Goal: Task Accomplishment & Management: Use online tool/utility

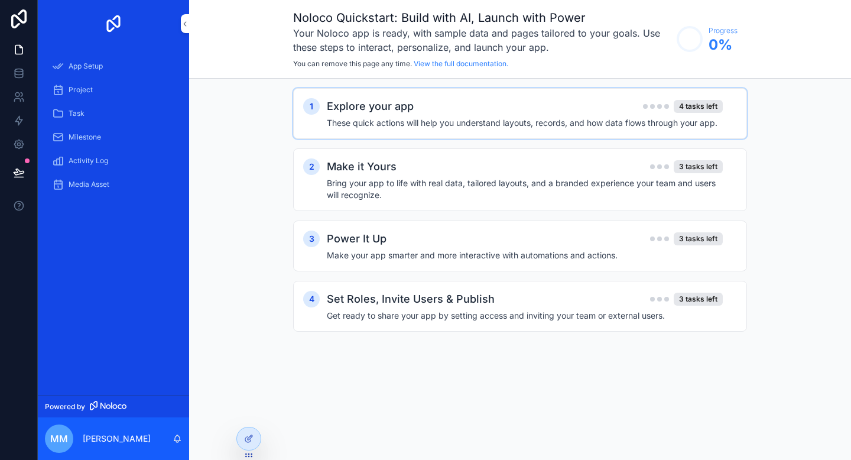
click at [404, 122] on h4 "These quick actions will help you understand layouts, records, and how data flo…" at bounding box center [525, 123] width 396 height 12
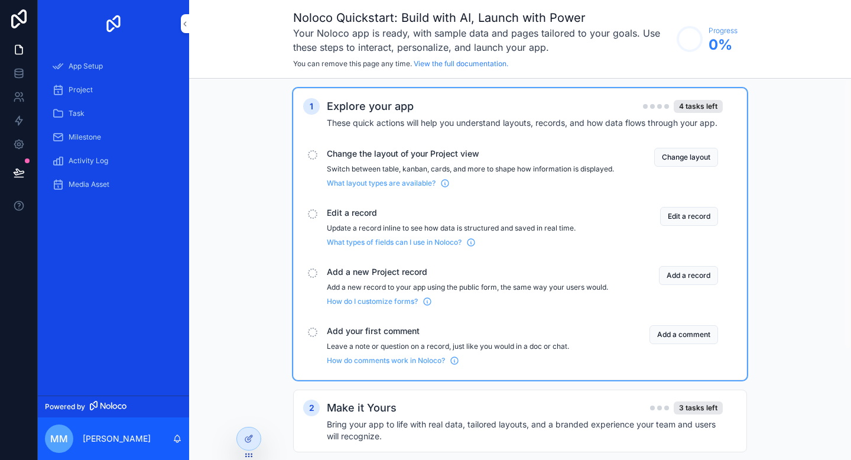
click at [331, 219] on span "Edit a record" at bounding box center [470, 213] width 287 height 12
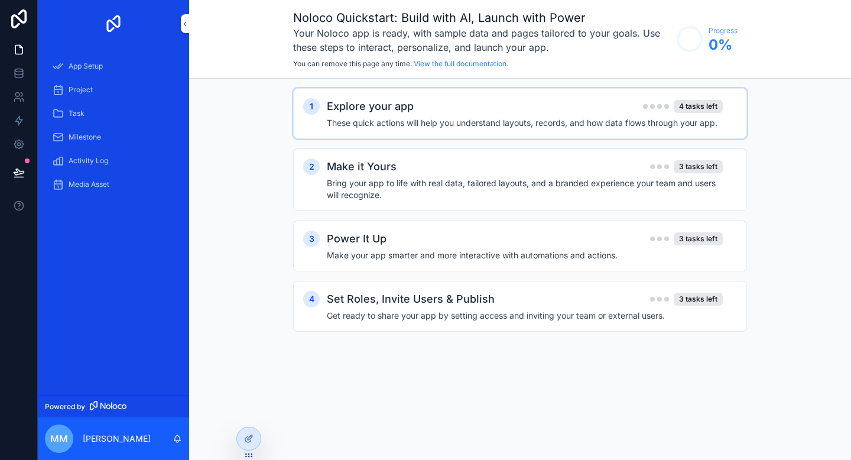
click at [402, 121] on h4 "These quick actions will help you understand layouts, records, and how data flo…" at bounding box center [525, 123] width 396 height 12
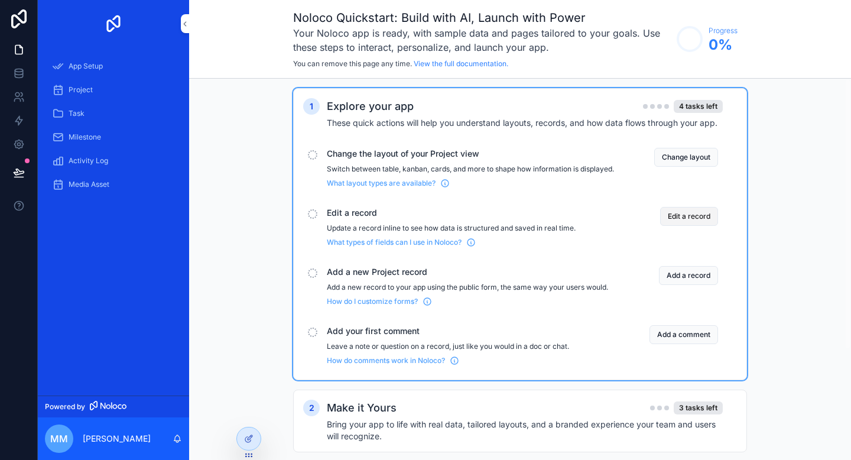
click at [688, 226] on button "Edit a record" at bounding box center [689, 216] width 58 height 19
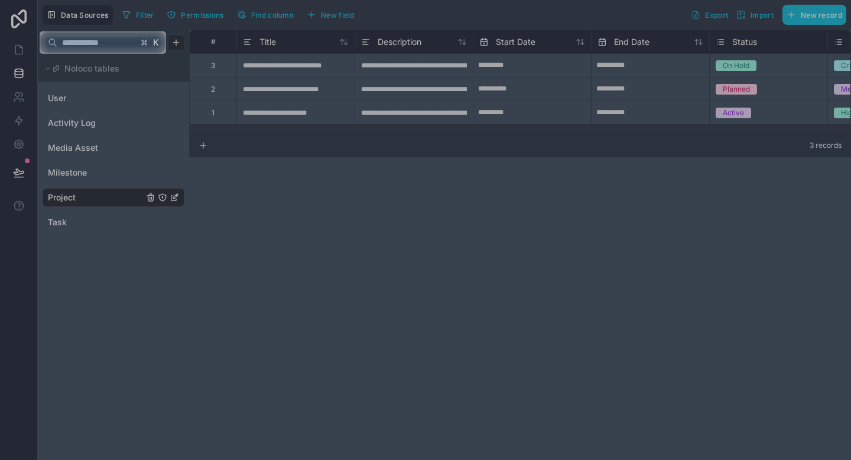
click at [279, 204] on div at bounding box center [425, 257] width 851 height 406
click at [123, 47] on input "text" at bounding box center [97, 42] width 80 height 21
click at [159, 42] on span "K" at bounding box center [156, 42] width 8 height 8
click at [92, 45] on input "text" at bounding box center [97, 42] width 80 height 21
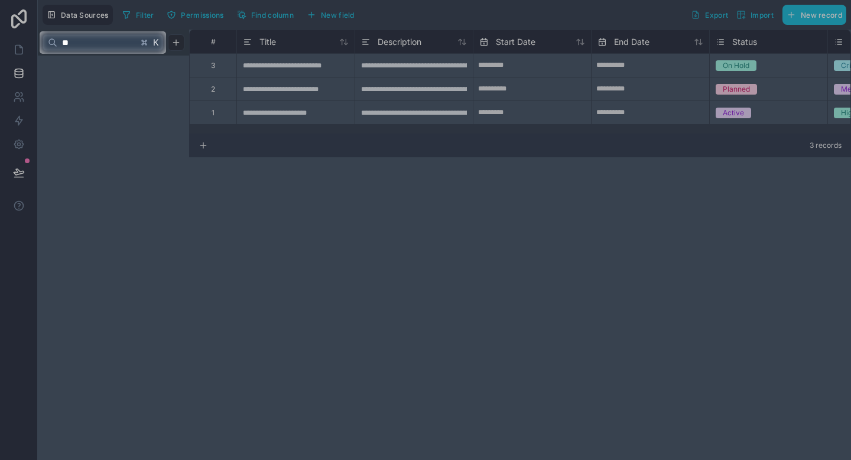
type input "*"
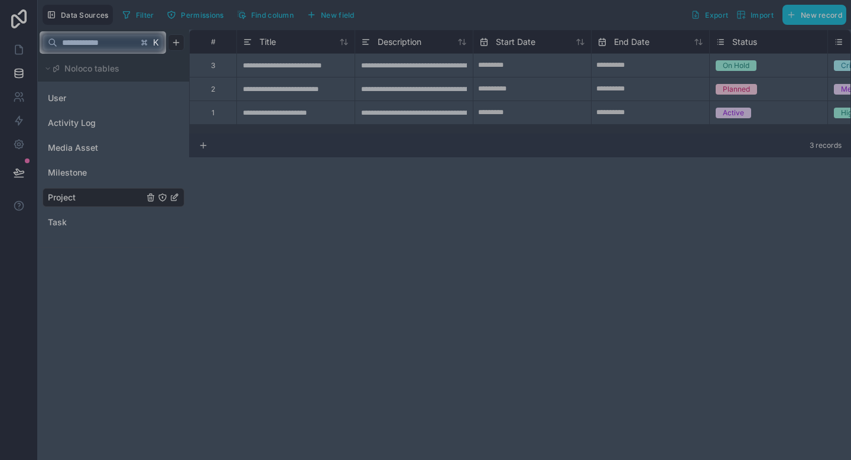
click at [158, 42] on span "K" at bounding box center [156, 42] width 8 height 8
click at [132, 77] on div at bounding box center [425, 257] width 851 height 406
click at [83, 146] on div at bounding box center [425, 257] width 851 height 406
click at [108, 191] on div at bounding box center [425, 257] width 851 height 406
click at [8, 172] on div at bounding box center [425, 257] width 851 height 406
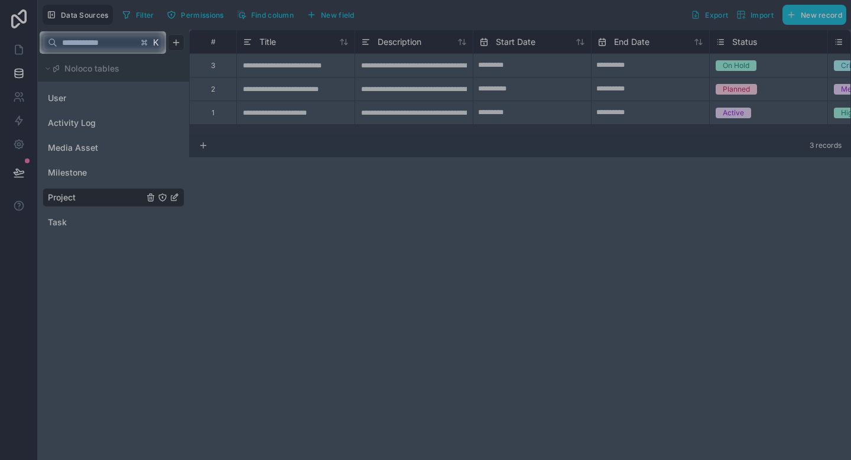
click at [145, 53] on div "K" at bounding box center [113, 43] width 151 height 26
click at [152, 46] on span "K" at bounding box center [156, 42] width 8 height 8
click at [142, 46] on icon at bounding box center [144, 42] width 8 height 8
click at [130, 46] on input "text" at bounding box center [97, 42] width 80 height 21
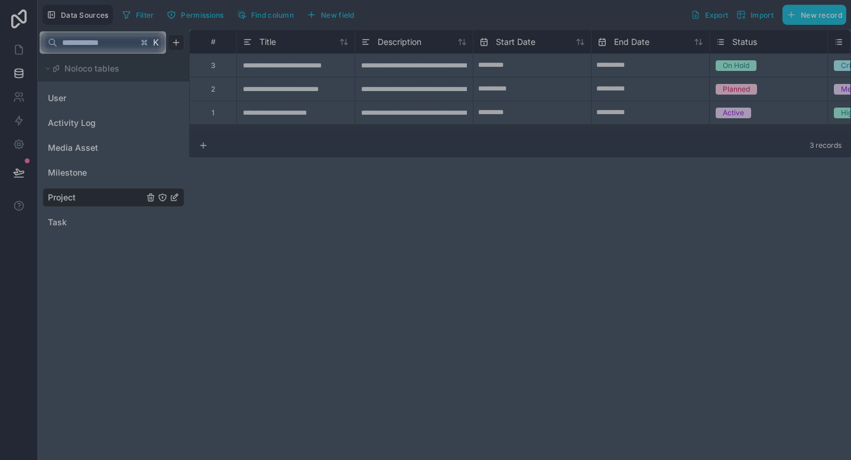
click at [428, 209] on div at bounding box center [425, 257] width 851 height 406
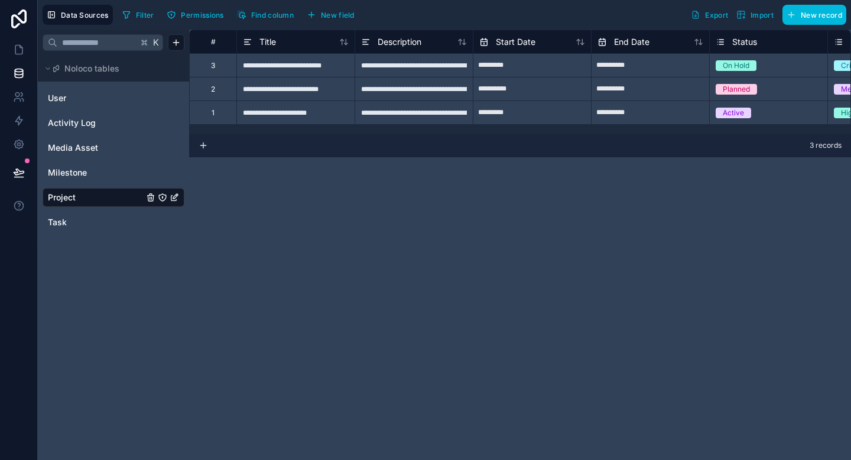
click at [749, 15] on span "Import" at bounding box center [754, 14] width 37 height 9
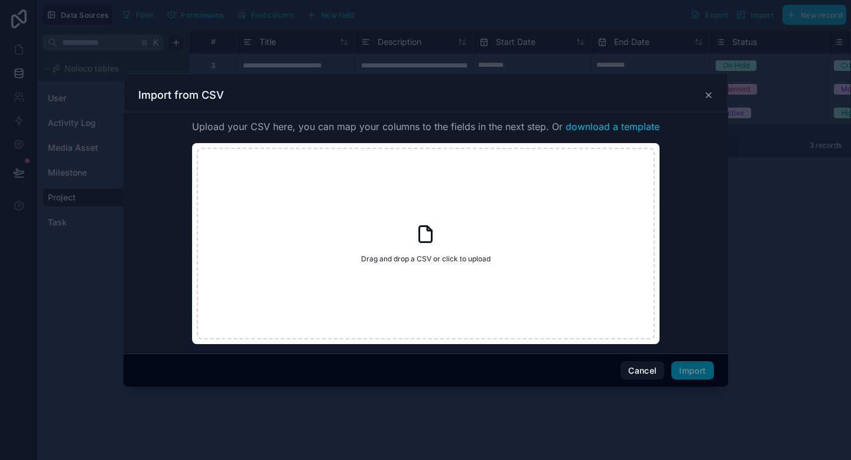
click at [687, 177] on div "Upload your CSV here, you can map your columns to the fields in the next step. …" at bounding box center [426, 230] width 576 height 227
click at [705, 96] on icon at bounding box center [708, 94] width 9 height 9
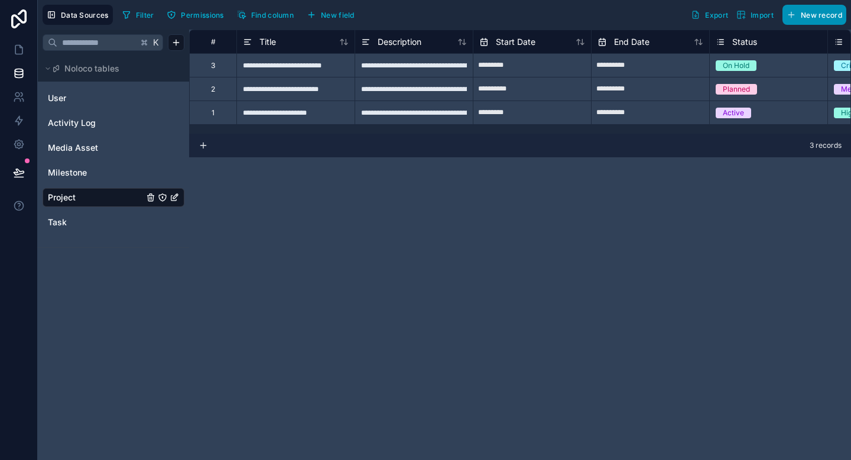
click at [801, 16] on span "New record" at bounding box center [821, 15] width 41 height 9
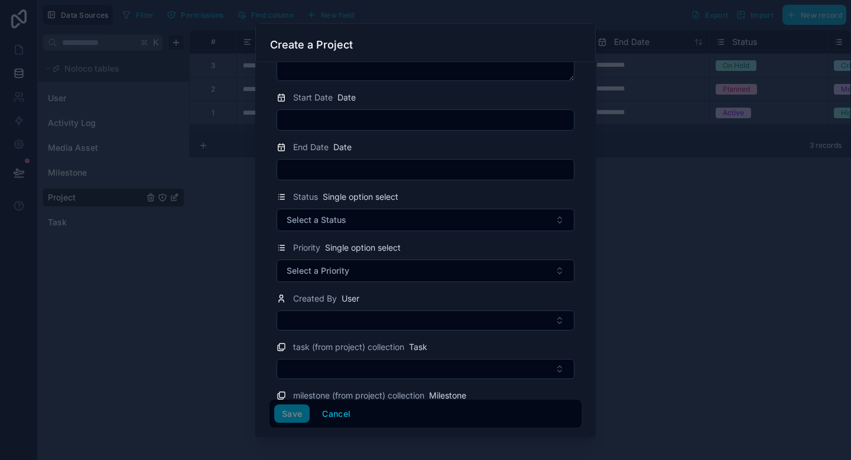
scroll to position [248, 0]
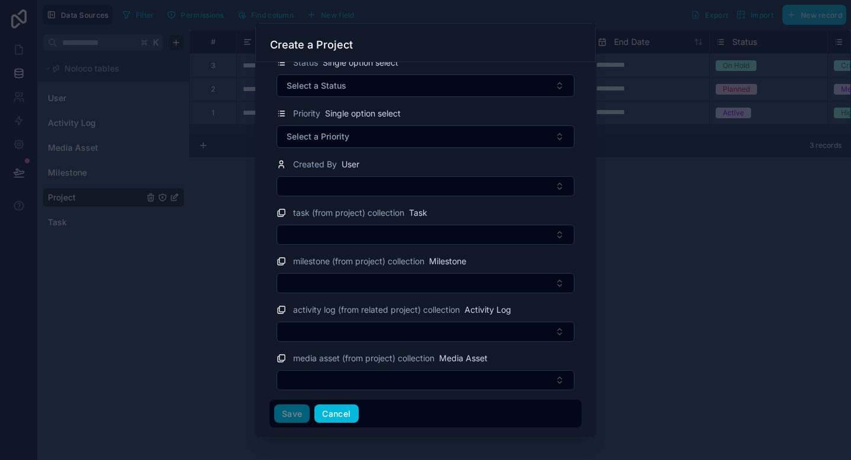
click at [337, 417] on button "Cancel" at bounding box center [336, 413] width 44 height 19
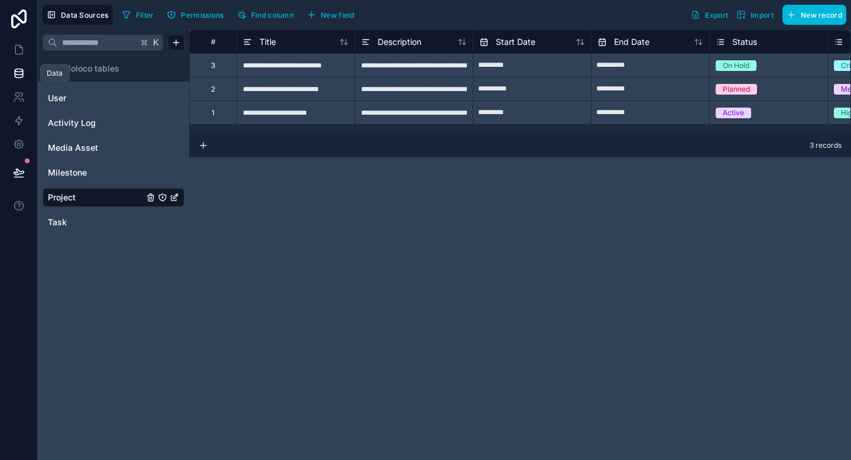
click at [9, 67] on link at bounding box center [18, 73] width 37 height 24
click at [17, 71] on icon at bounding box center [19, 73] width 12 height 12
click at [79, 64] on span "Noloco tables" at bounding box center [91, 69] width 55 height 12
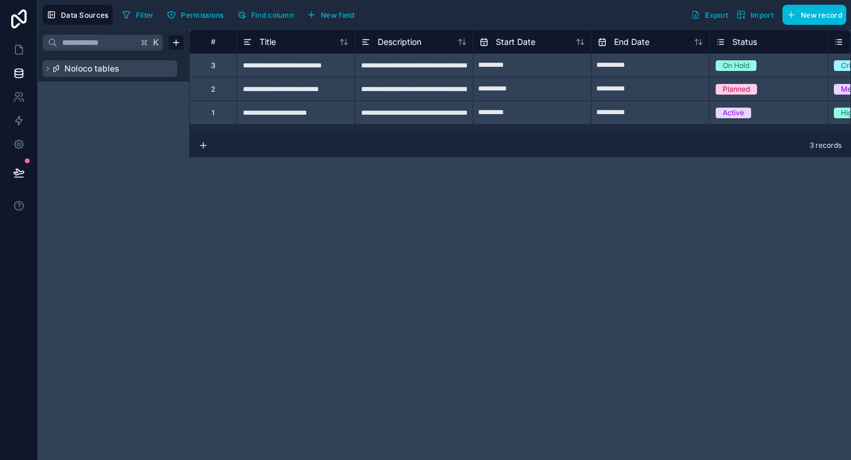
click at [79, 64] on span "Noloco tables" at bounding box center [91, 69] width 55 height 12
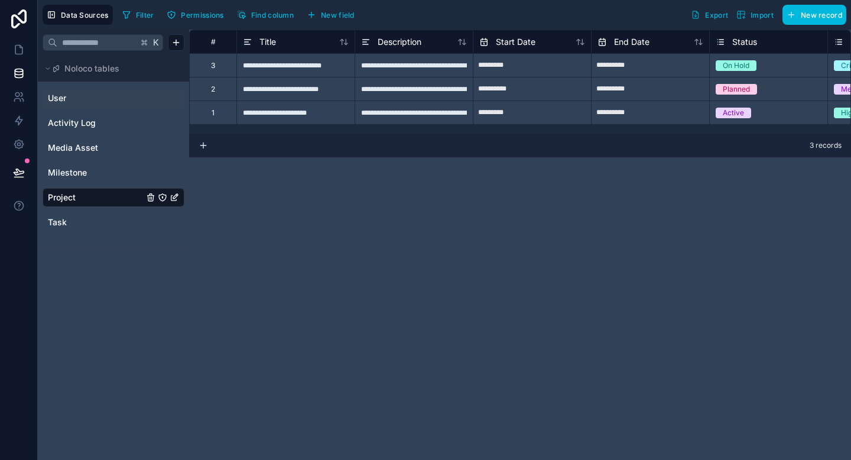
click at [64, 95] on span "User" at bounding box center [57, 98] width 18 height 12
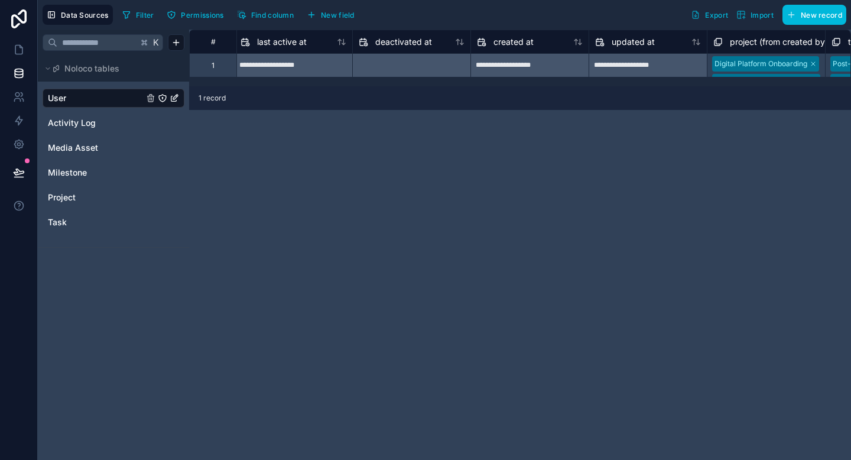
scroll to position [0, 970]
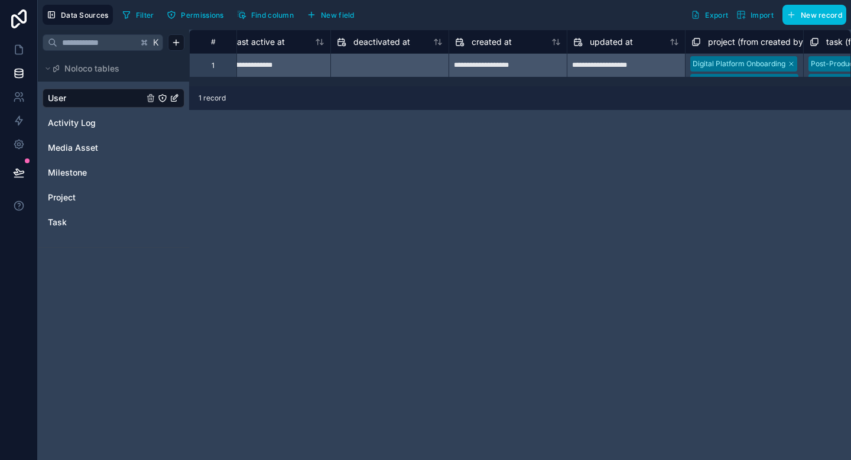
drag, startPoint x: 322, startPoint y: 82, endPoint x: 252, endPoint y: 145, distance: 94.2
click at [252, 145] on div "**********" at bounding box center [520, 245] width 662 height 430
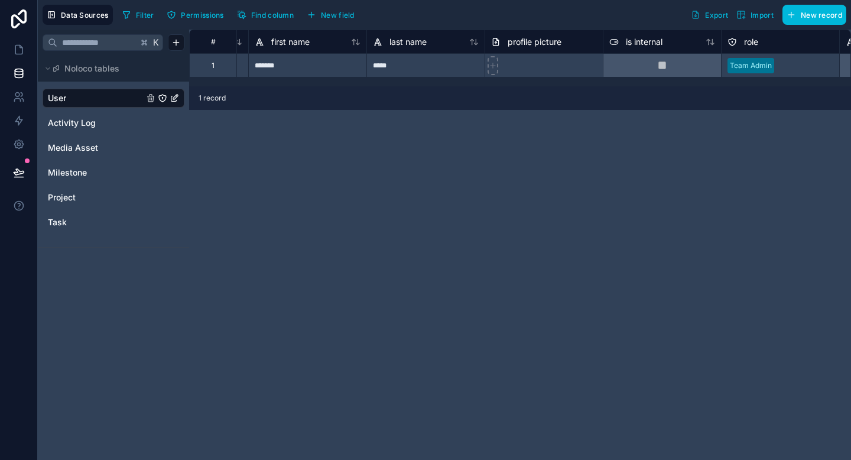
scroll to position [0, 0]
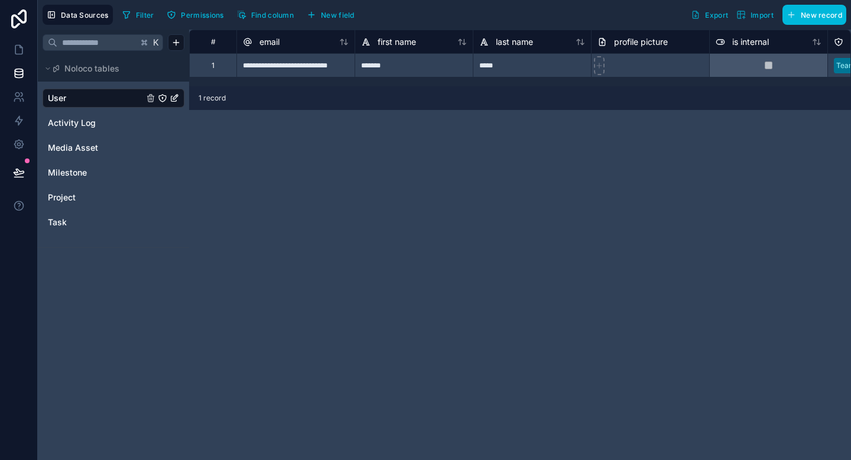
click at [187, 17] on span "Permissions" at bounding box center [202, 15] width 43 height 9
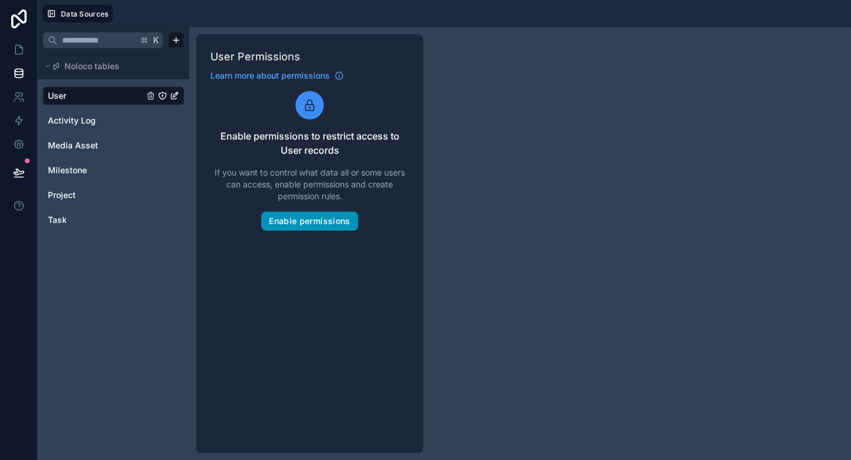
click at [318, 226] on button "Enable permissions" at bounding box center [309, 221] width 96 height 19
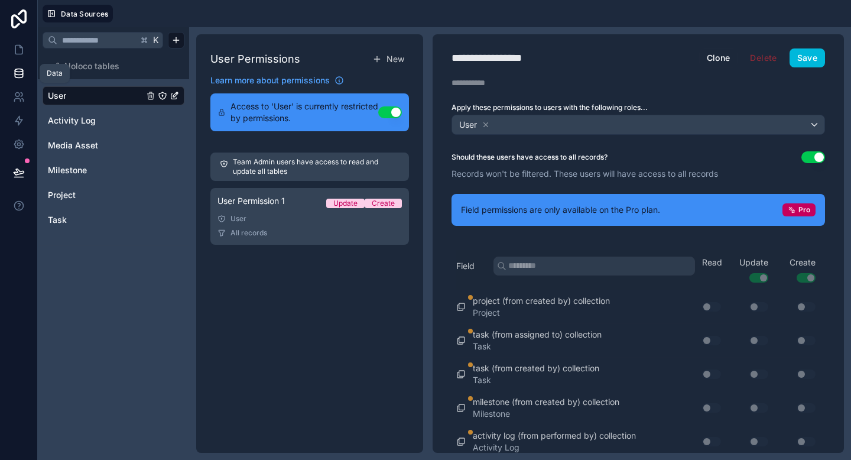
click at [17, 73] on icon at bounding box center [19, 73] width 12 height 12
click at [721, 56] on button "Clone" at bounding box center [718, 57] width 39 height 19
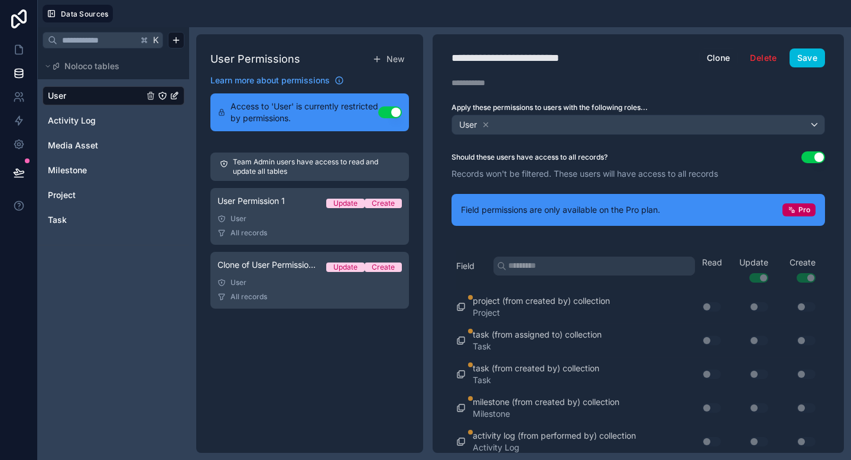
click at [74, 131] on div "User Activity Log Media Asset Milestone Project Task" at bounding box center [114, 157] width 142 height 151
click at [74, 120] on span "Activity Log" at bounding box center [72, 121] width 48 height 12
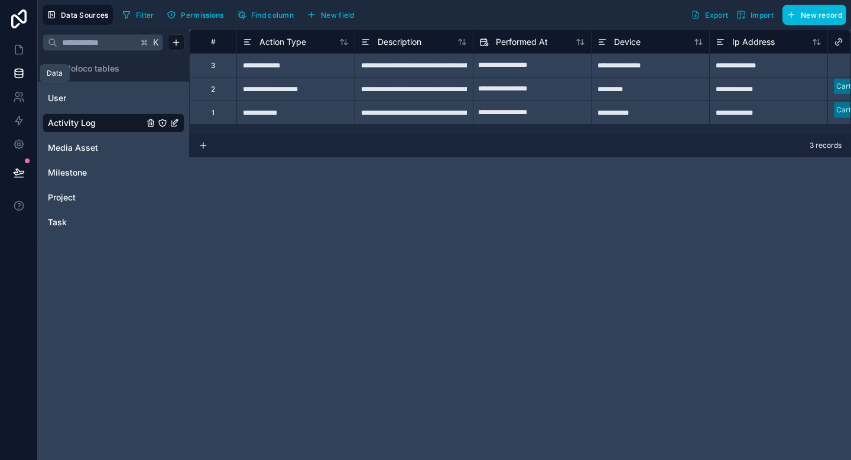
click at [8, 72] on link at bounding box center [18, 73] width 37 height 24
click at [24, 97] on link at bounding box center [18, 97] width 37 height 24
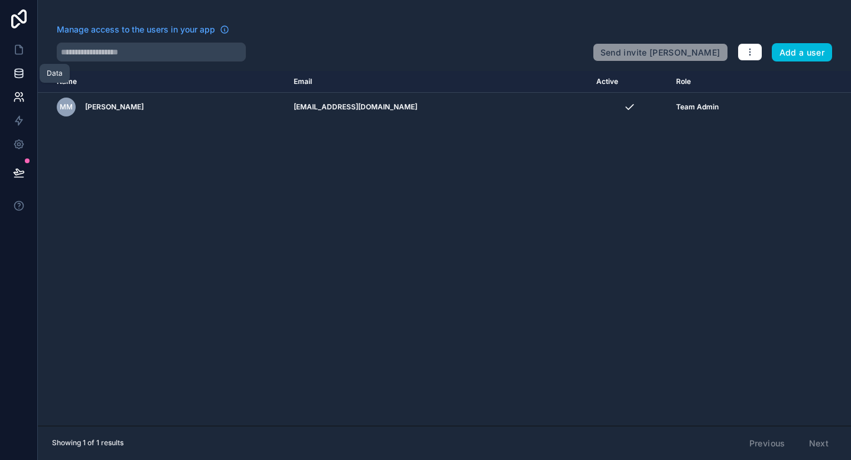
click at [20, 71] on icon at bounding box center [19, 70] width 8 height 3
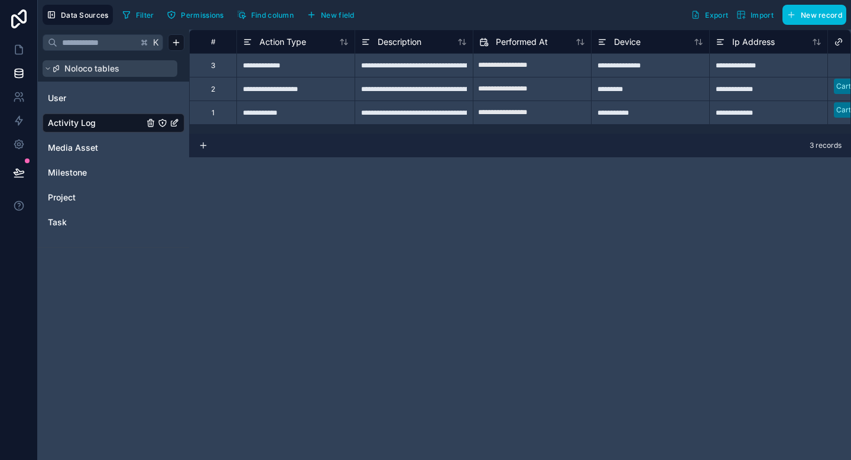
click at [82, 72] on span "Noloco tables" at bounding box center [91, 69] width 55 height 12
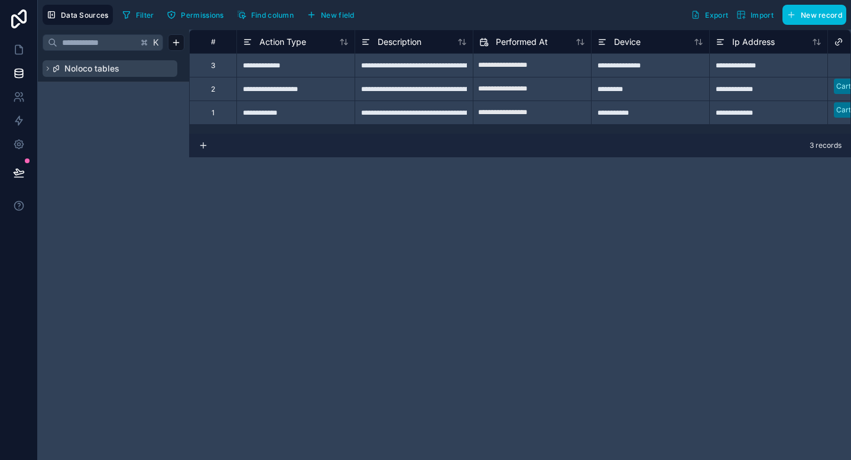
click at [82, 72] on span "Noloco tables" at bounding box center [91, 69] width 55 height 12
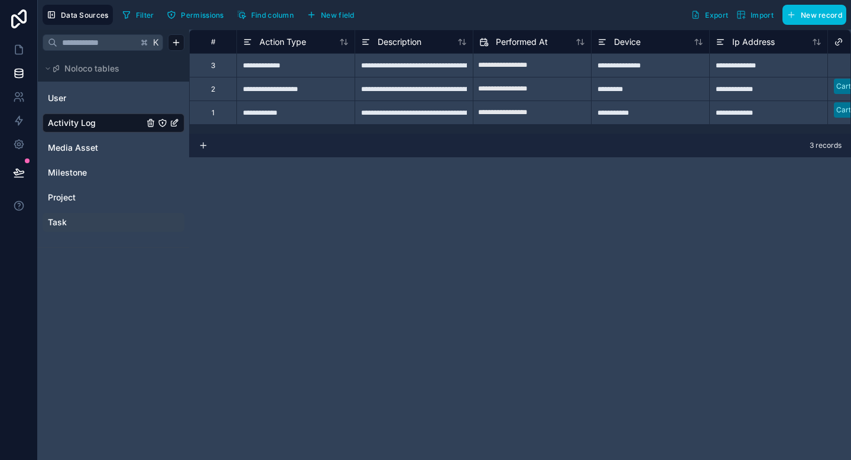
click at [61, 216] on span "Task" at bounding box center [57, 222] width 19 height 12
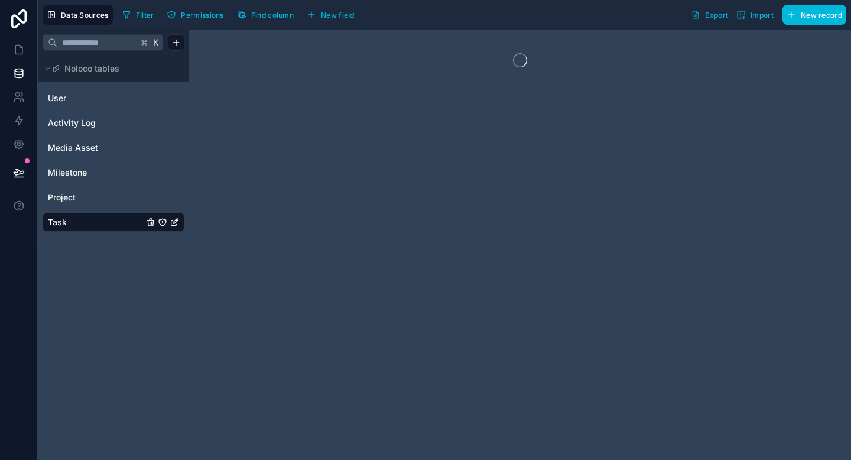
click at [64, 186] on div "User Activity Log Media Asset Milestone Project Task" at bounding box center [114, 159] width 142 height 151
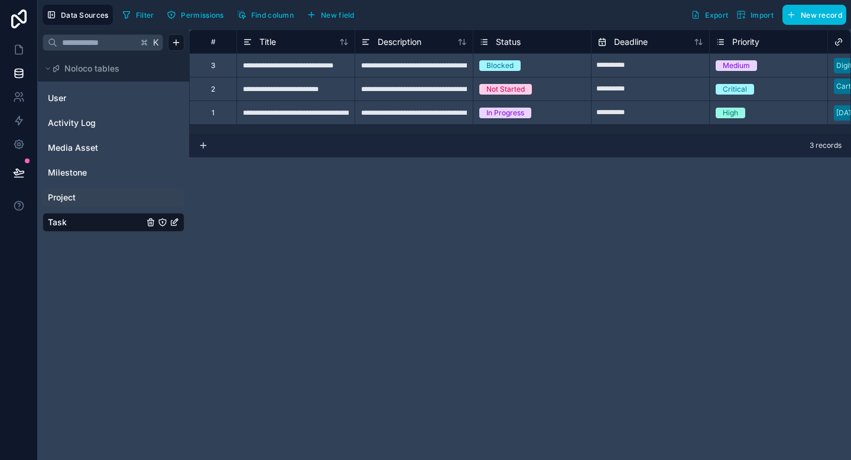
click at [66, 199] on span "Project" at bounding box center [62, 197] width 28 height 12
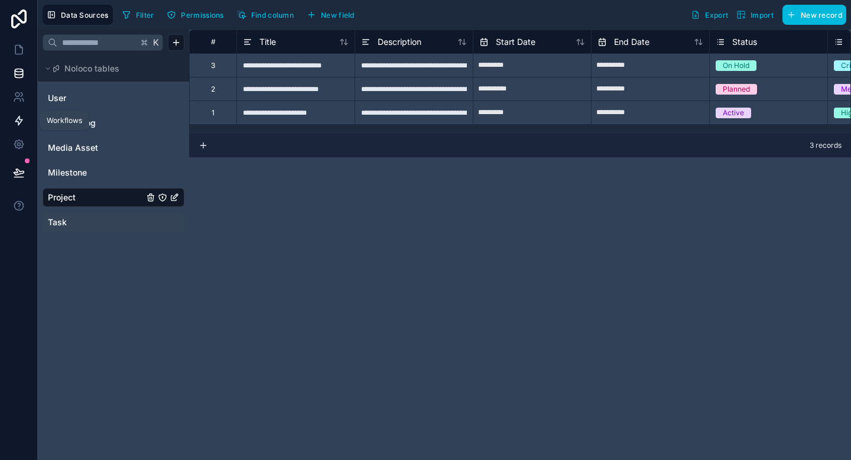
click at [19, 121] on icon at bounding box center [19, 121] width 12 height 12
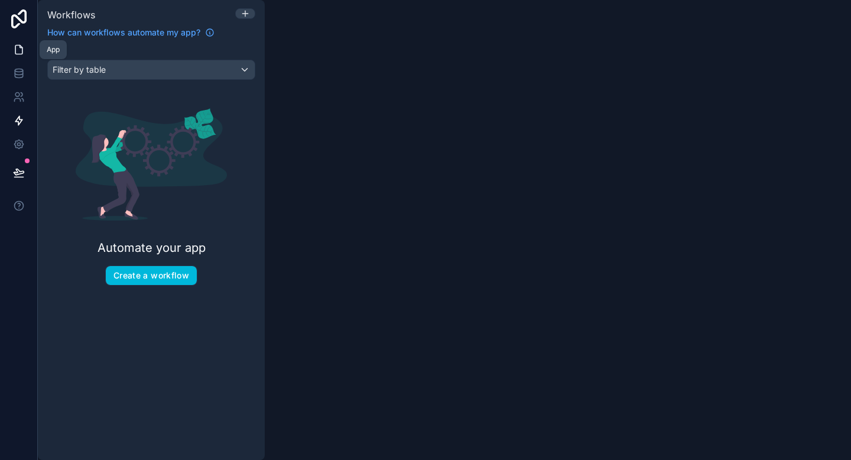
click at [14, 50] on icon at bounding box center [19, 50] width 12 height 12
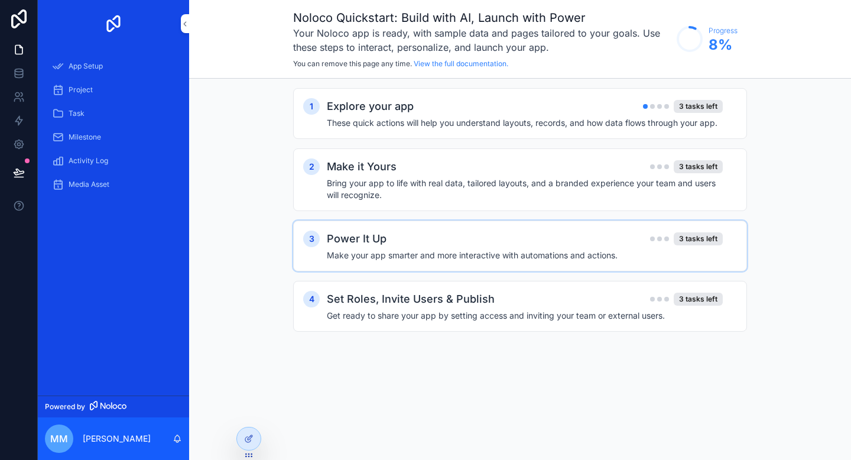
click at [516, 261] on div "3 Power It Up 3 tasks left Make your app smarter and more interactive with auto…" at bounding box center [520, 245] width 454 height 51
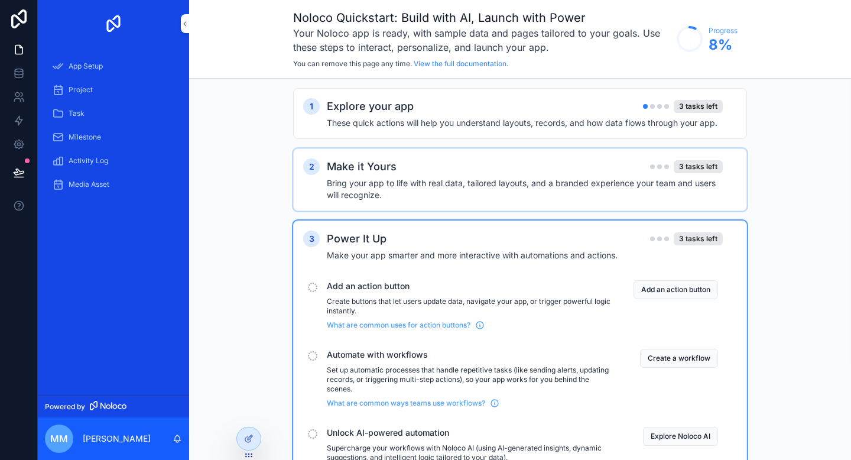
click at [515, 177] on h4 "Bring your app to life with real data, tailored layouts, and a branded experien…" at bounding box center [525, 189] width 396 height 24
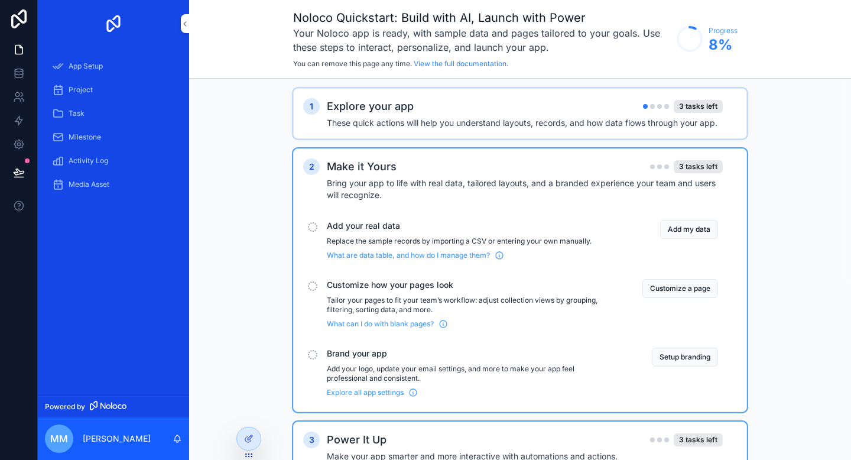
click at [521, 119] on h4 "These quick actions will help you understand layouts, records, and how data flo…" at bounding box center [525, 123] width 396 height 12
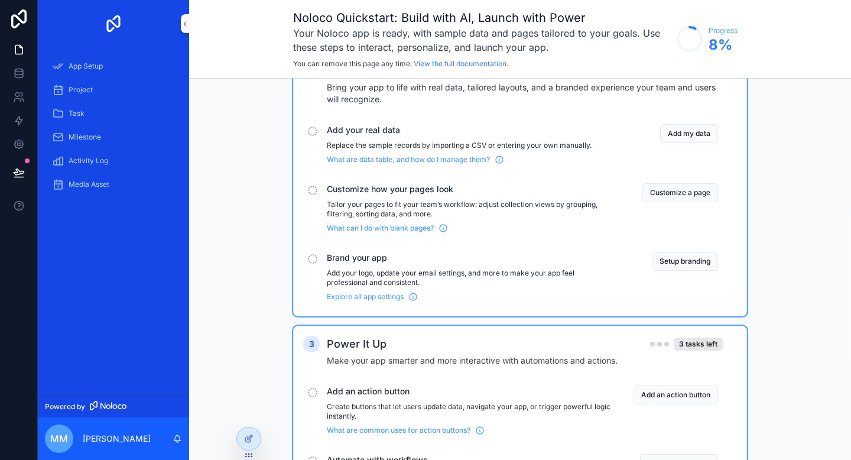
scroll to position [339, 0]
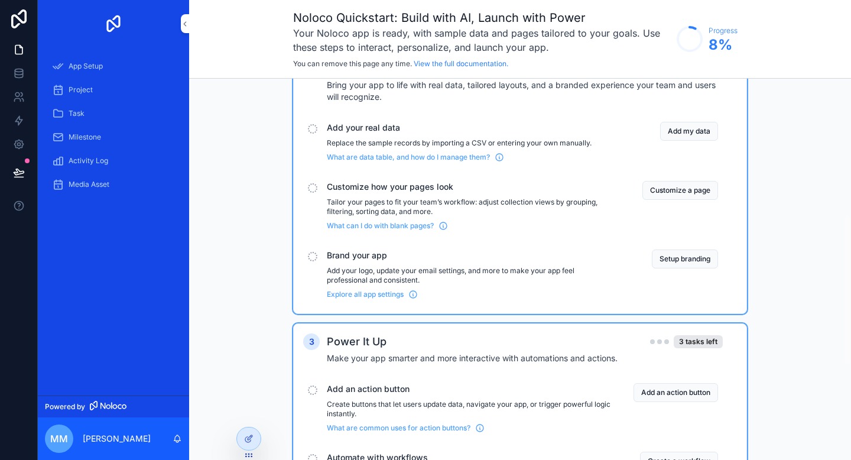
click at [369, 161] on div "What are data table, and how do I manage them?" at bounding box center [470, 155] width 287 height 14
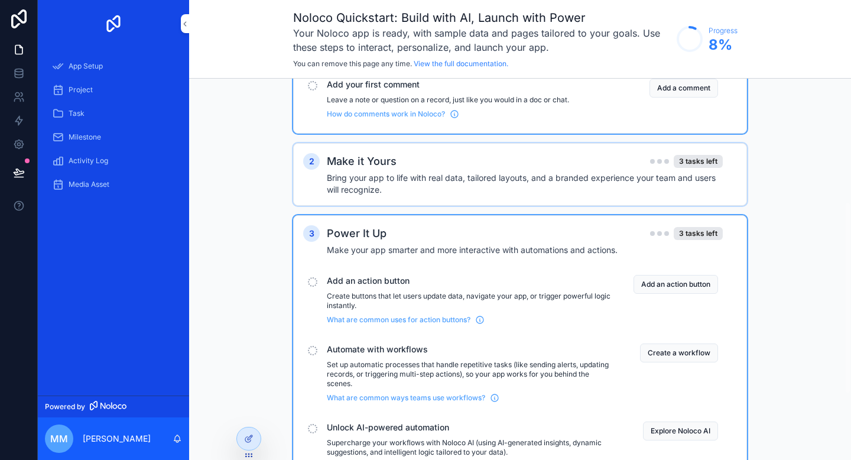
scroll to position [245, 0]
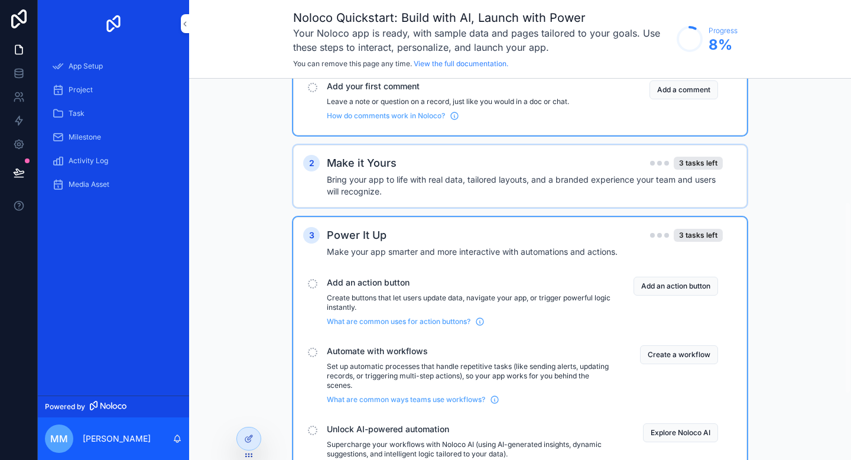
click at [372, 171] on h2 "Make it Yours" at bounding box center [362, 163] width 70 height 17
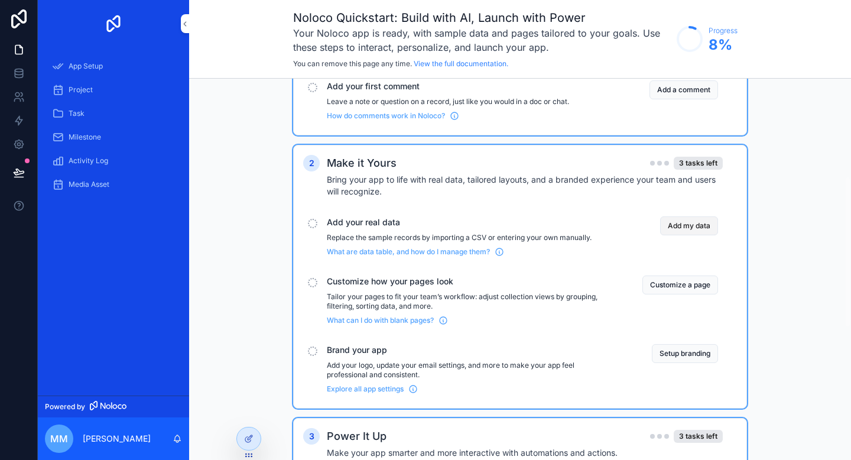
click at [689, 235] on button "Add my data" at bounding box center [689, 225] width 58 height 19
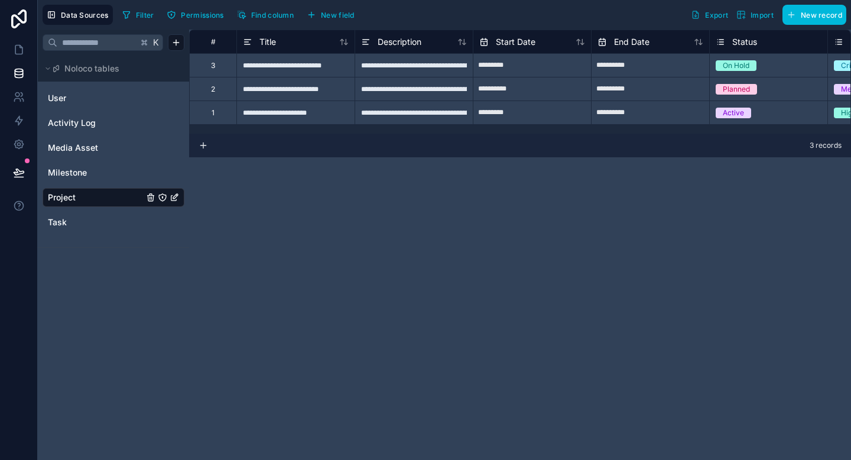
click at [763, 18] on span "Import" at bounding box center [761, 15] width 23 height 9
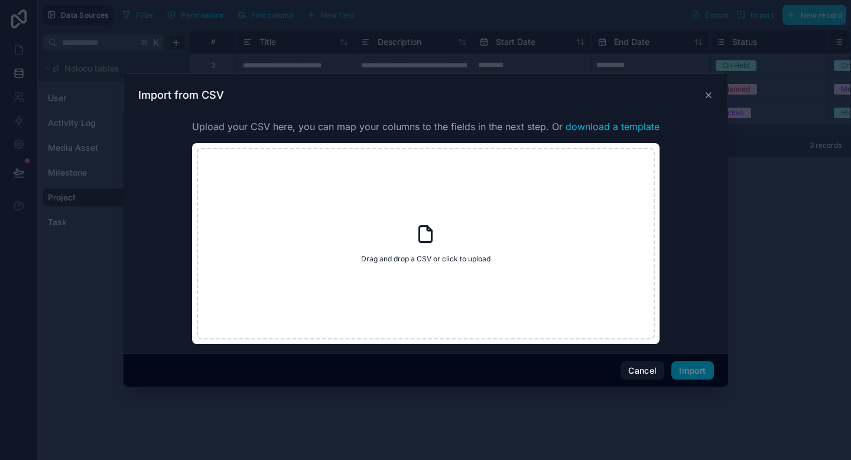
click at [401, 233] on div "Drag and drop a CSV or click to upload Drag and drop a CSV or click to upload" at bounding box center [426, 243] width 458 height 191
